Goal: Information Seeking & Learning: Learn about a topic

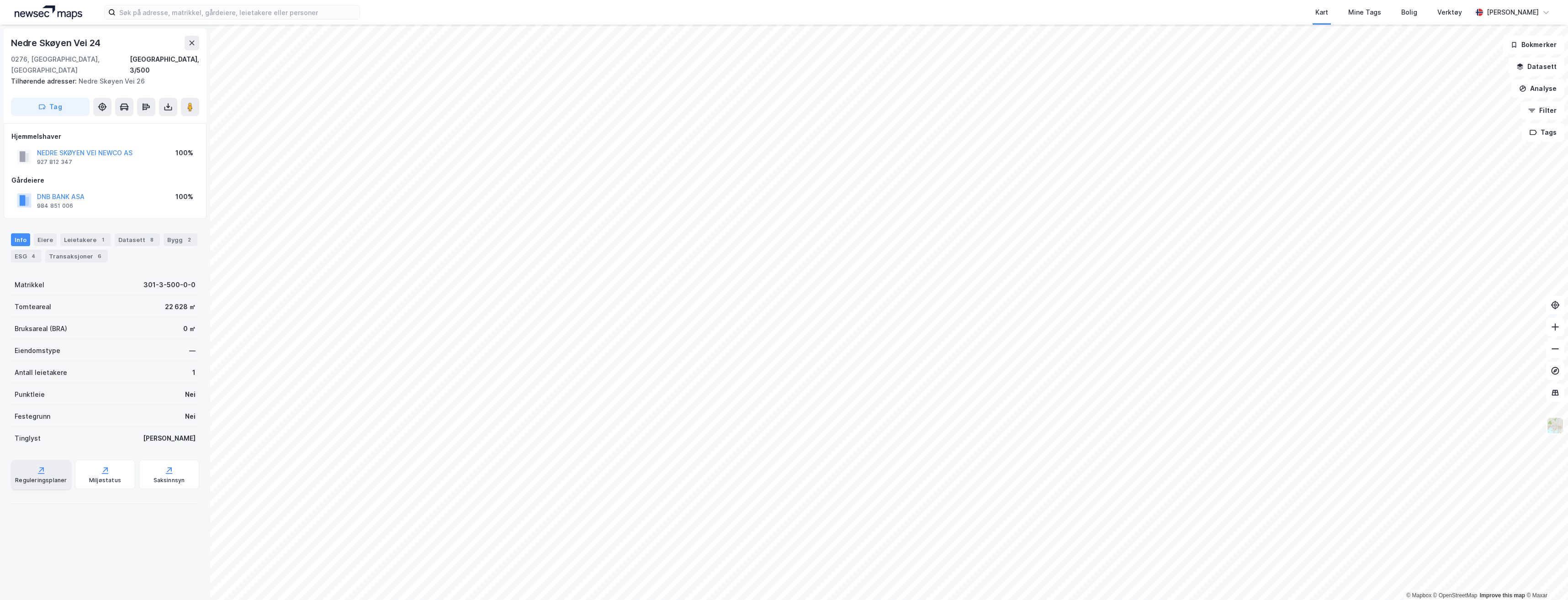
click at [40, 464] on div "Reguleringsplaner" at bounding box center [42, 475] width 61 height 29
